Goal: Task Accomplishment & Management: Use online tool/utility

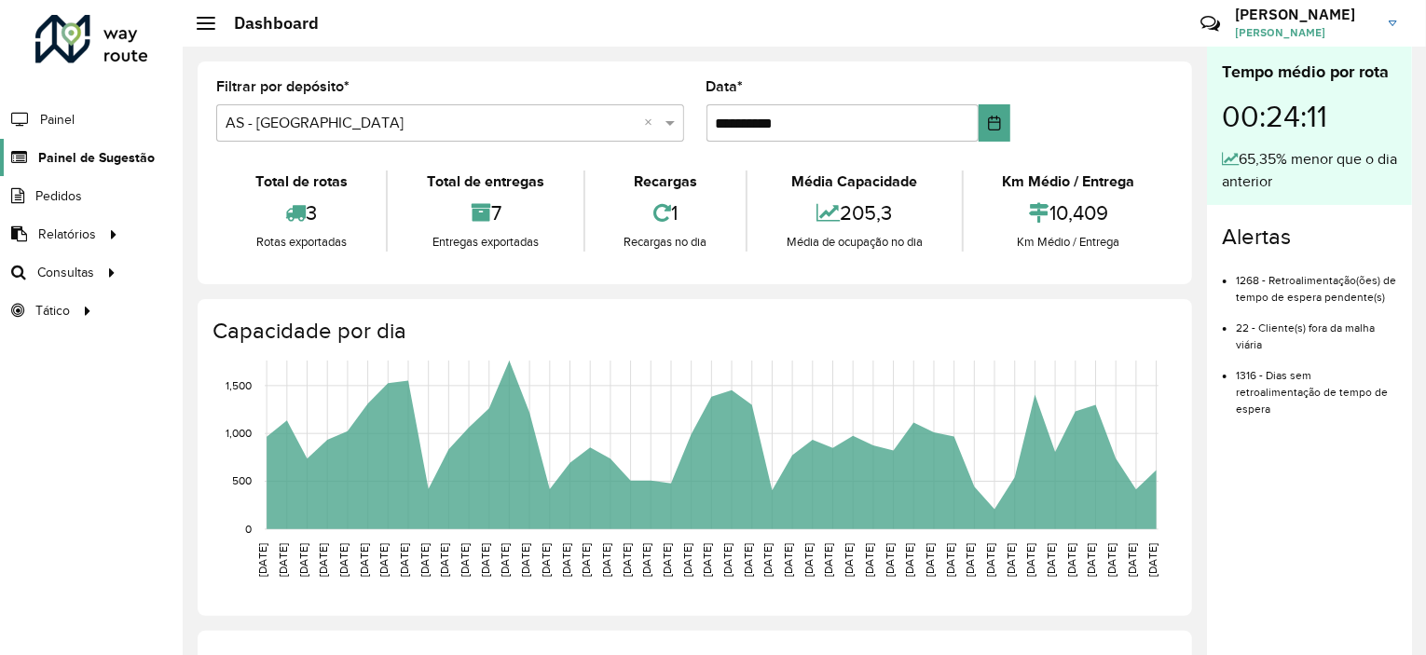
click at [91, 155] on span "Painel de Sugestão" at bounding box center [96, 158] width 116 height 20
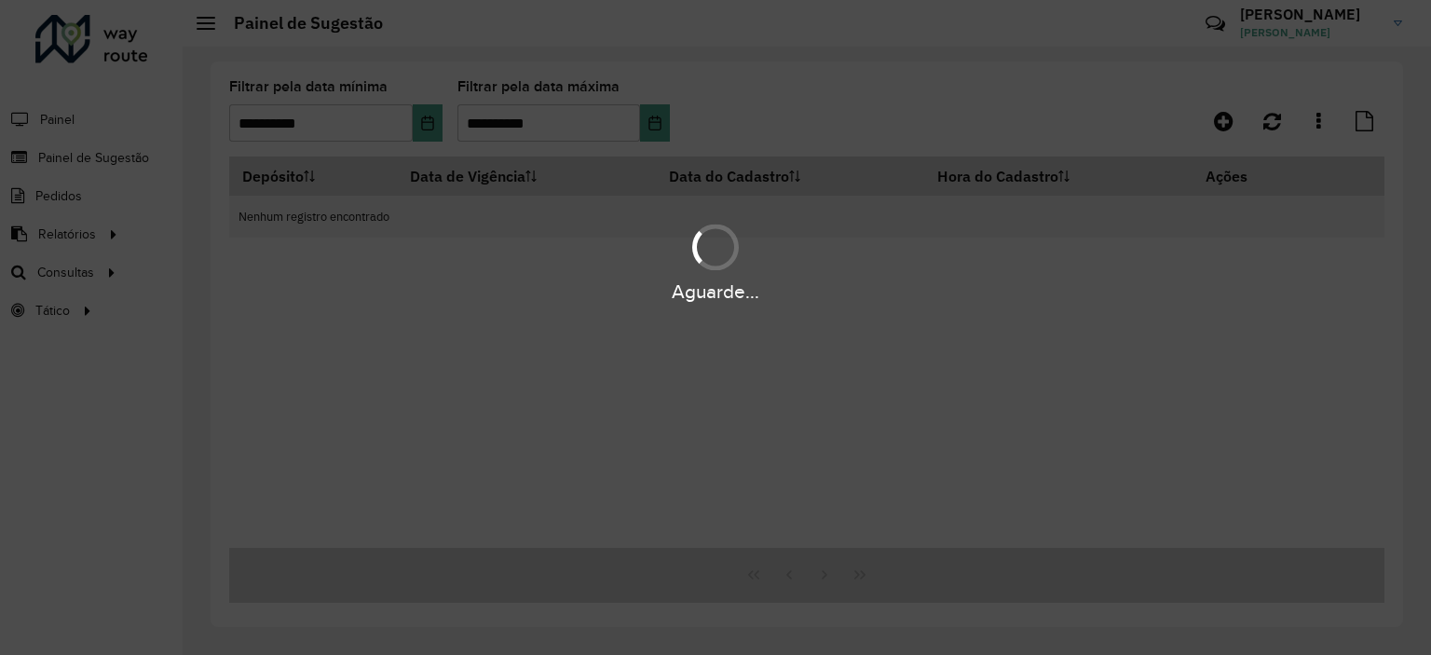
click at [436, 122] on hb-app "**********" at bounding box center [715, 327] width 1431 height 655
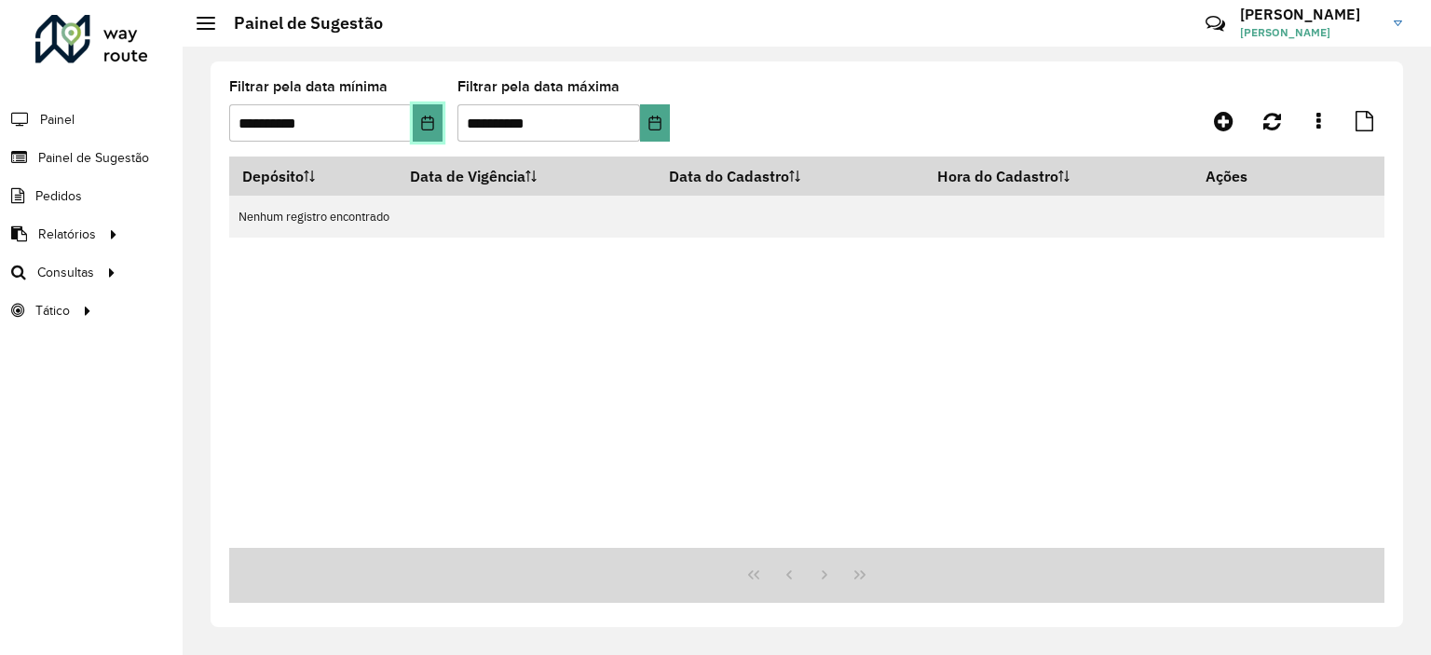
click at [432, 125] on icon "Choose Date" at bounding box center [427, 123] width 12 height 15
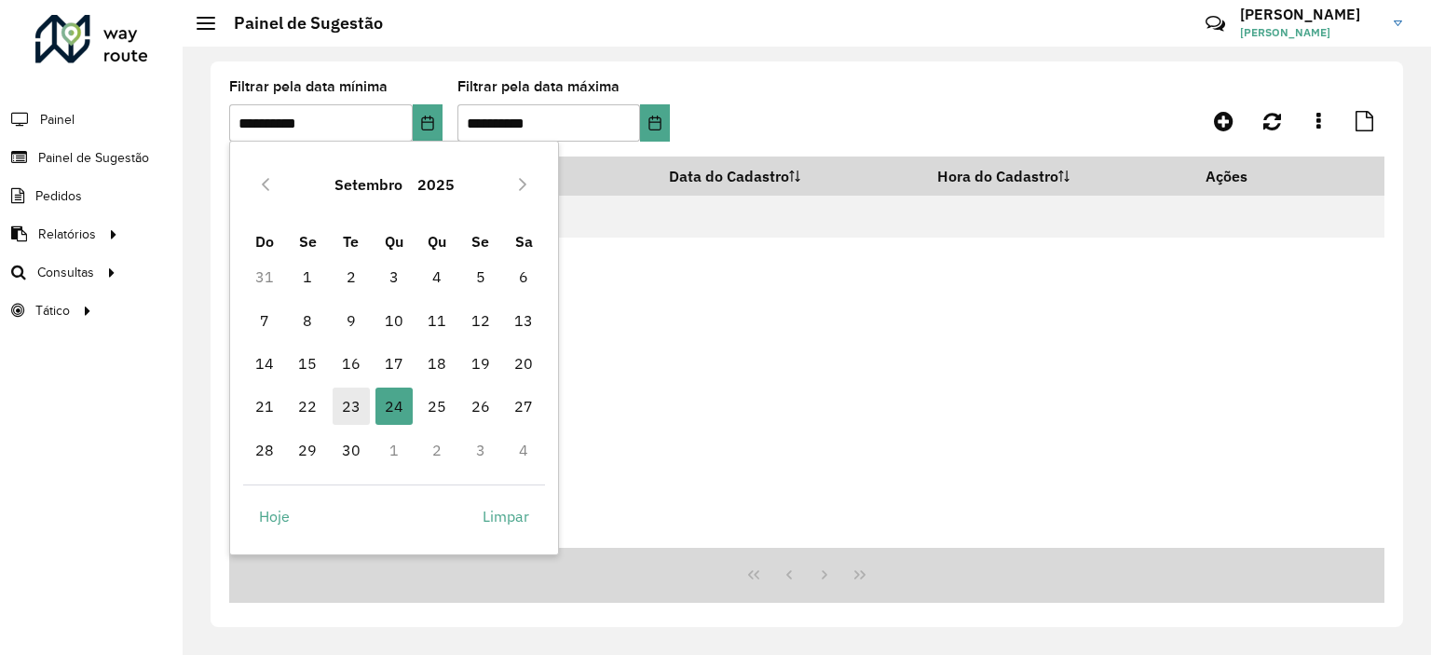
click at [342, 405] on span "23" at bounding box center [351, 406] width 37 height 37
type input "**********"
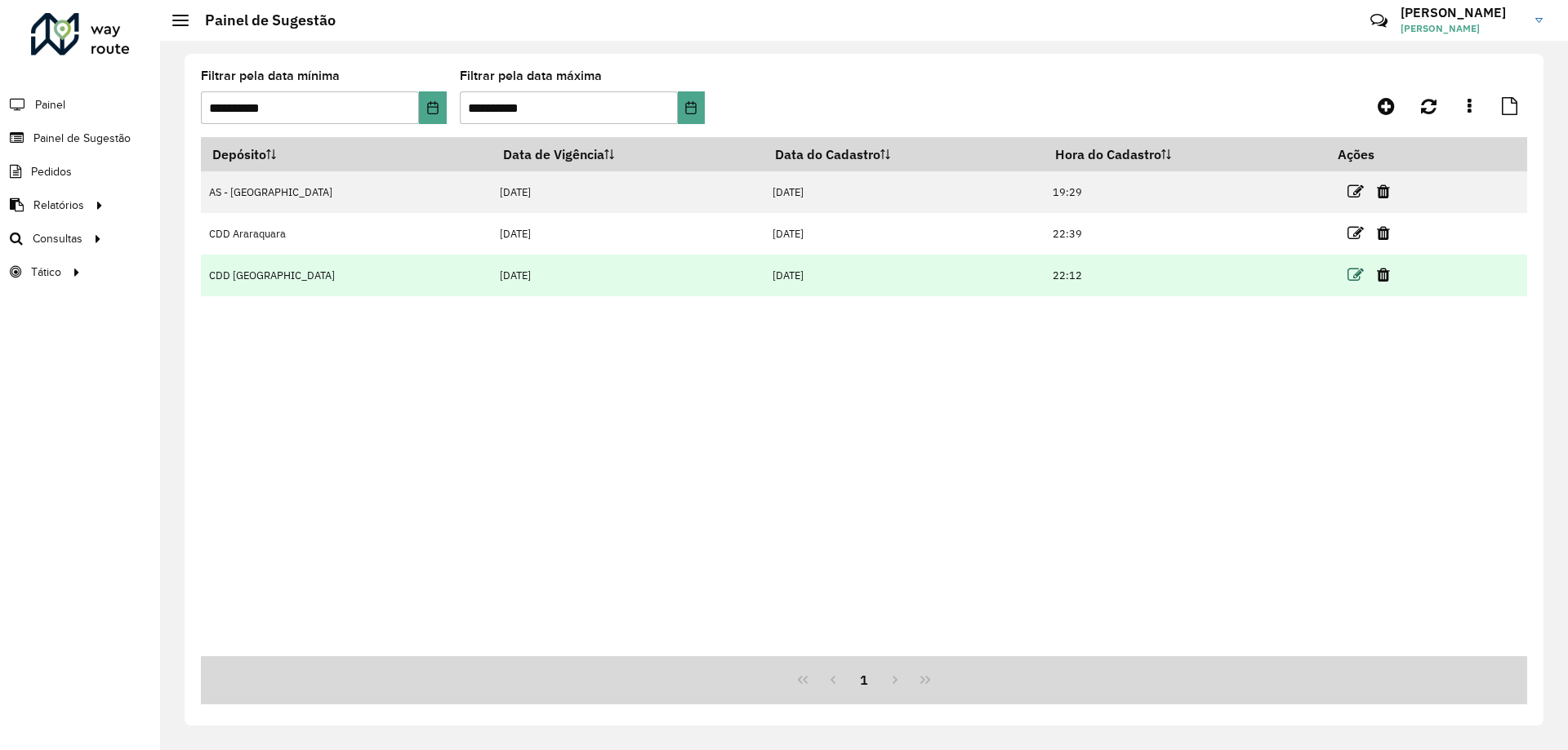
click at [1249, 274] on icon at bounding box center [1356, 275] width 17 height 17
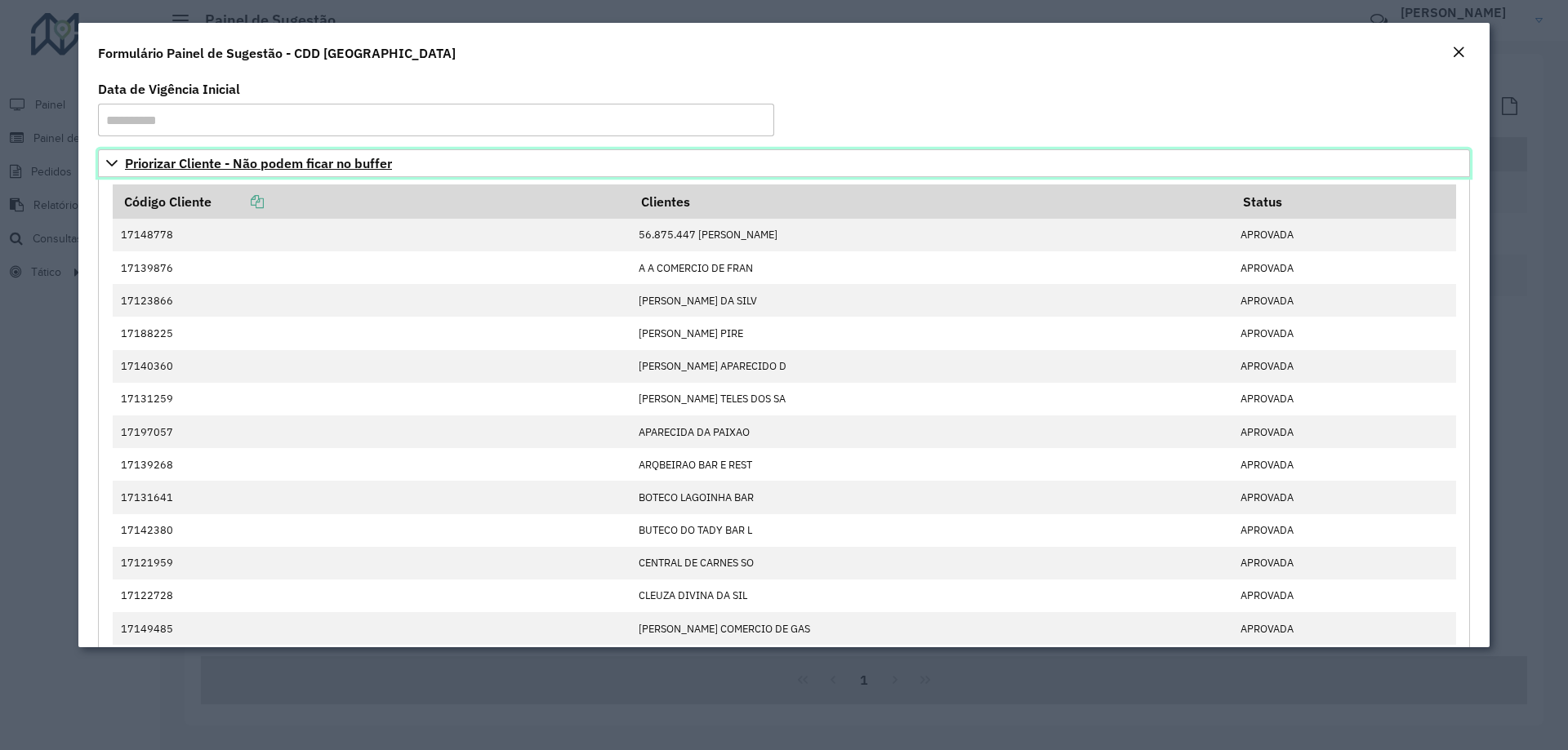
click at [146, 167] on span "Priorizar Cliente - Não podem ficar no buffer" at bounding box center [259, 163] width 267 height 13
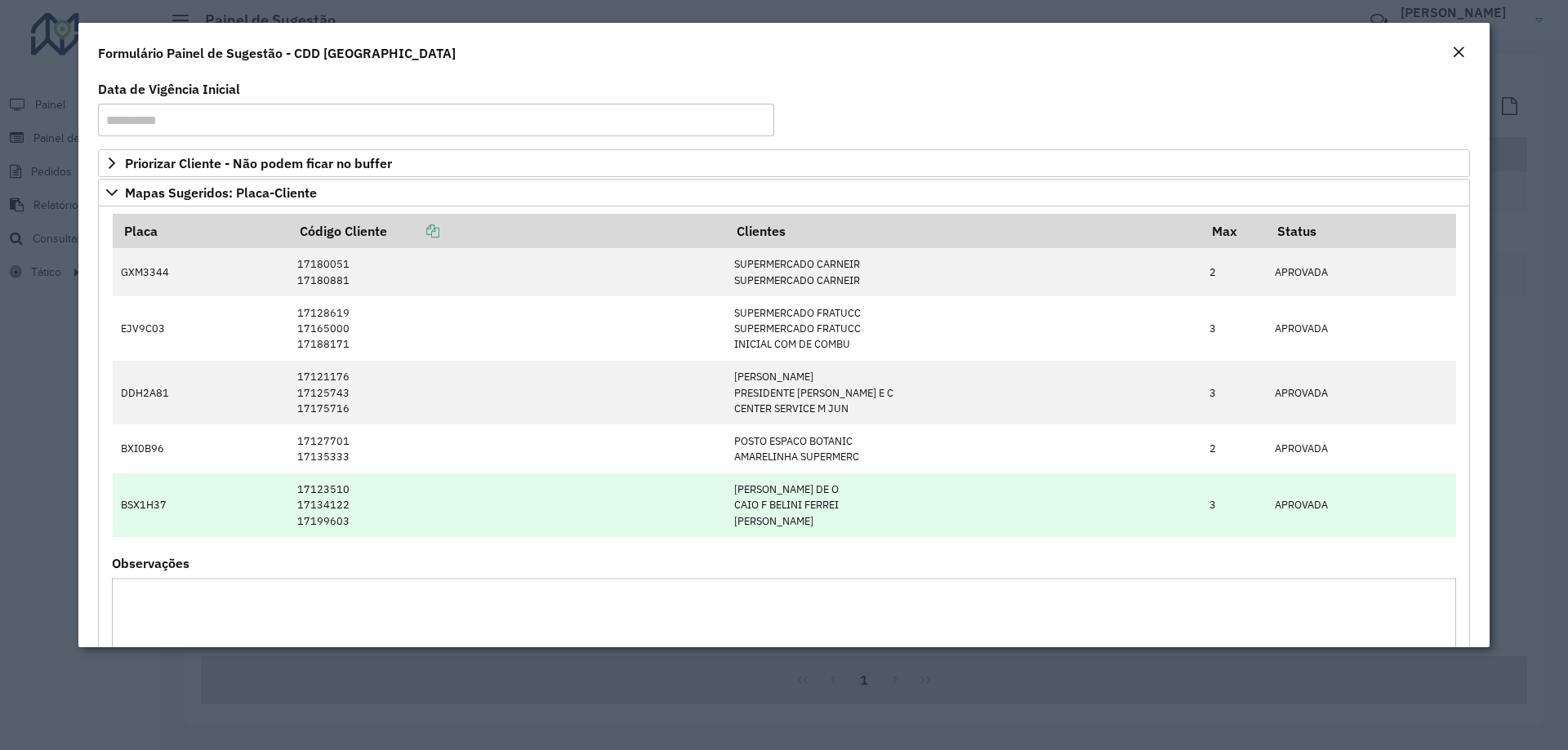
drag, startPoint x: 923, startPoint y: 521, endPoint x: 141, endPoint y: 507, distance: 782.1
click at [113, 505] on tr "BSX1H37 17123510 17134122 17199603 [PERSON_NAME] DE O CAIO F [PERSON_NAME] [PER…" at bounding box center [784, 506] width 1344 height 65
click at [400, 501] on td "17123510 17134122 17199603" at bounding box center [507, 506] width 437 height 65
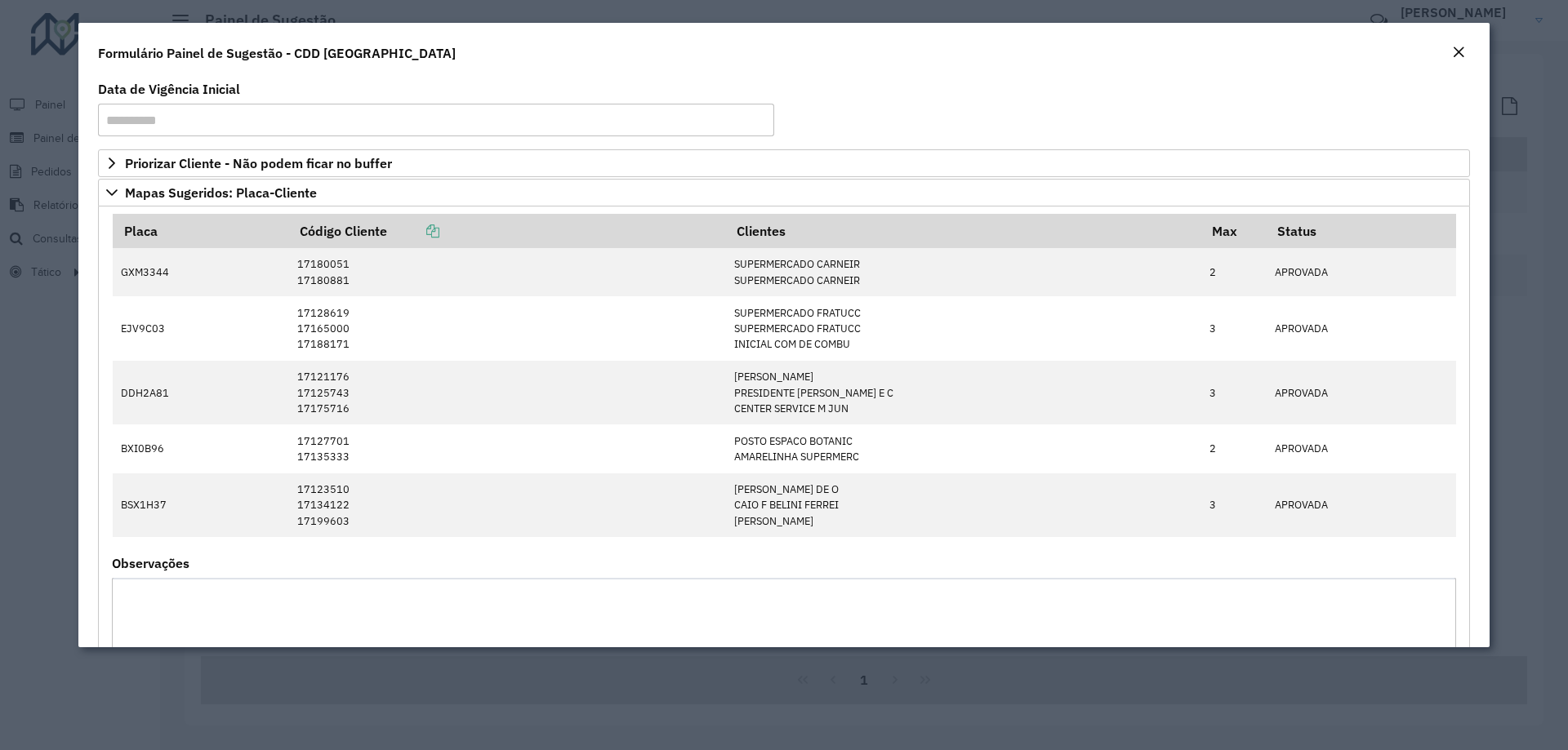
click at [1249, 51] on em "Close" at bounding box center [1458, 52] width 13 height 13
